Goal: Navigation & Orientation: Find specific page/section

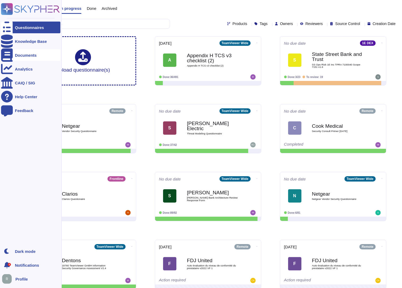
click at [6, 58] on div at bounding box center [7, 55] width 12 height 12
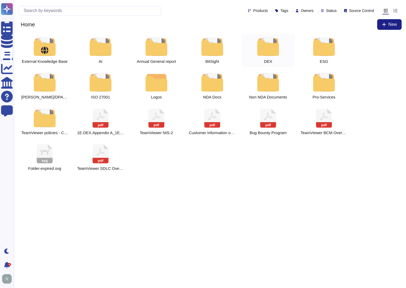
click at [269, 50] on div at bounding box center [267, 46] width 23 height 19
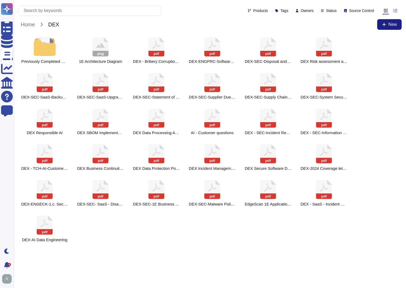
click at [394, 10] on icon at bounding box center [395, 11] width 4 height 4
click at [0, 0] on input "radio" at bounding box center [0, 0] width 0 height 0
